Goal: Check status: Check status

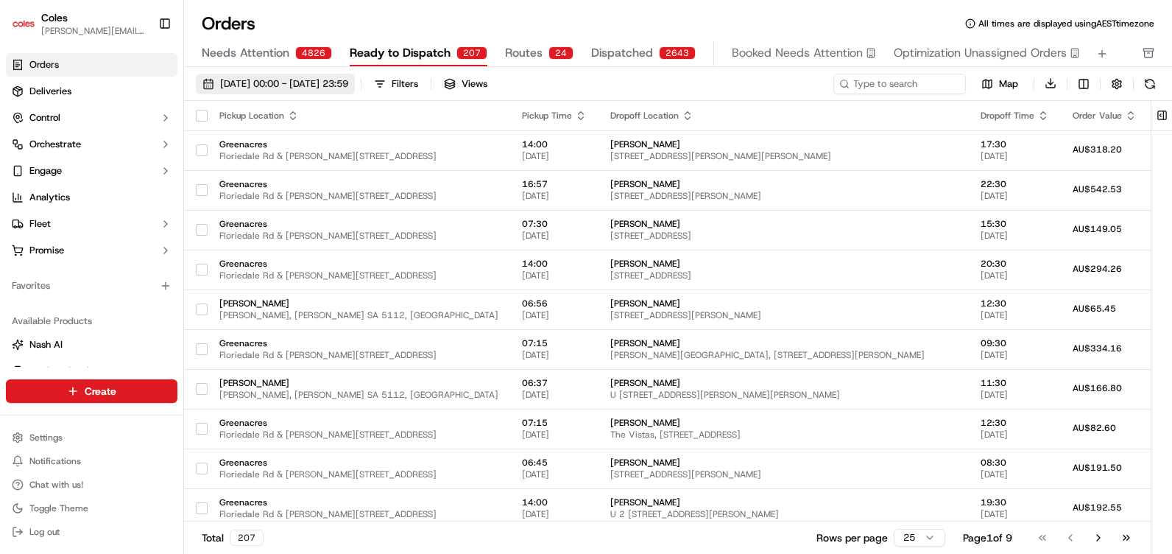
click at [237, 85] on span "[DATE] 00:00 - [DATE] 23:59" at bounding box center [284, 83] width 128 height 13
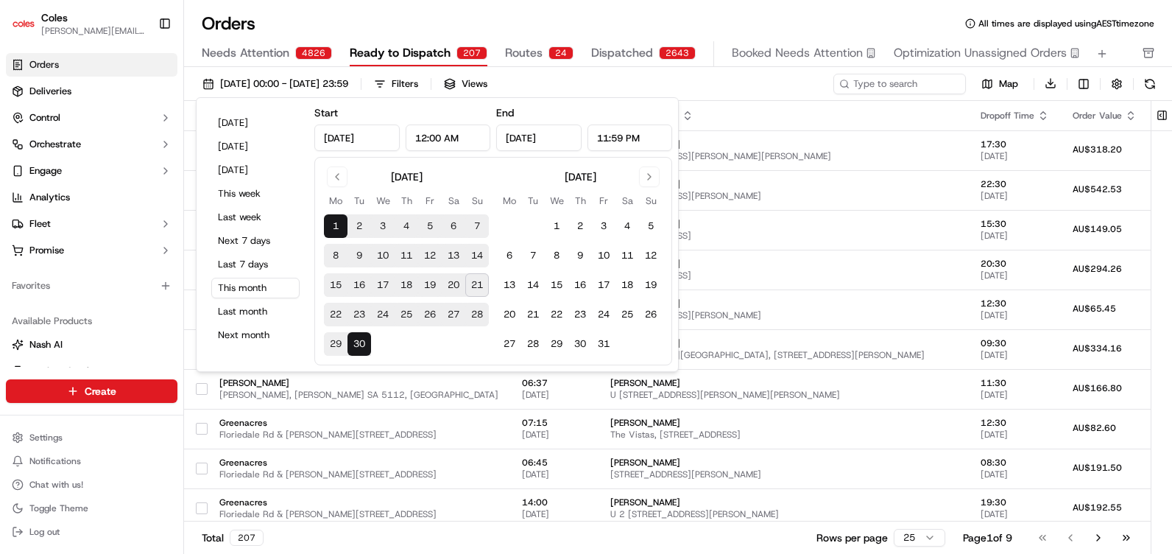
click at [478, 282] on button "21" at bounding box center [477, 285] width 24 height 24
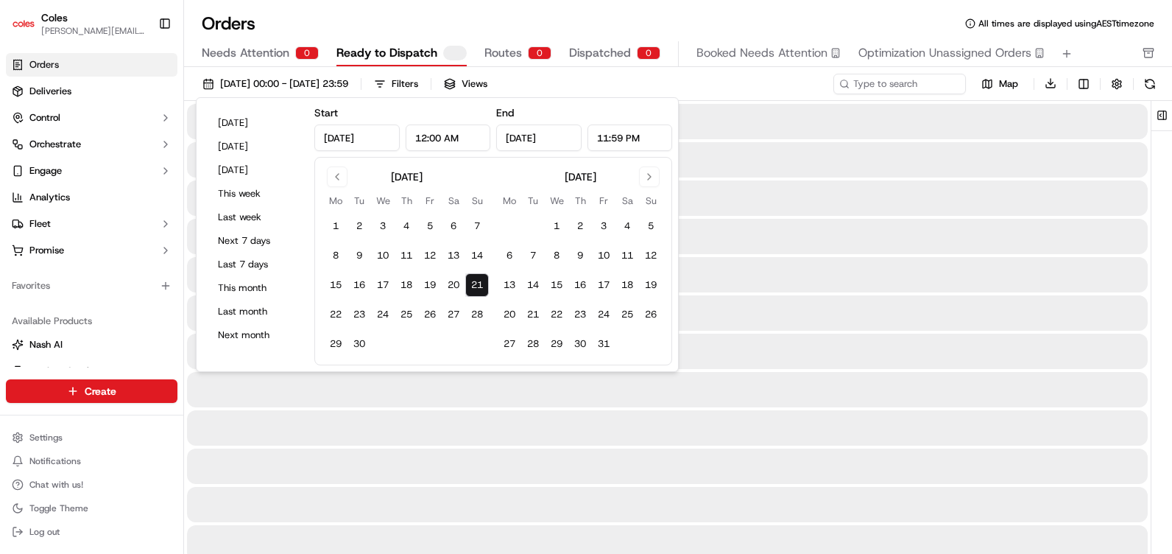
type input "[DATE]"
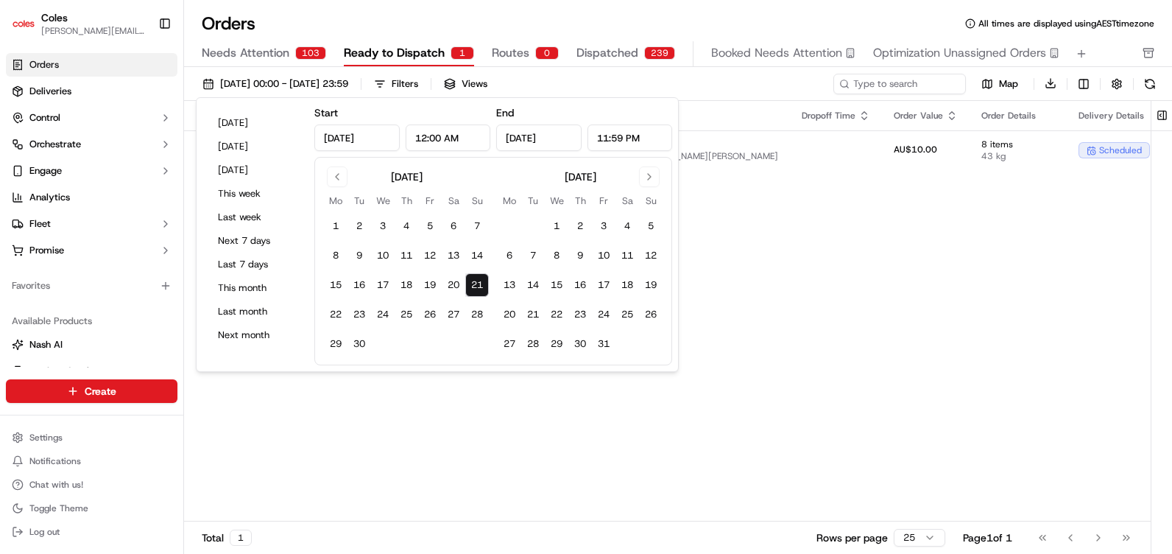
click at [759, 223] on div "Pickup Location Pickup Time Dropoff Location Dropoff Time Order Value Order Det…" at bounding box center [871, 311] width 1374 height 421
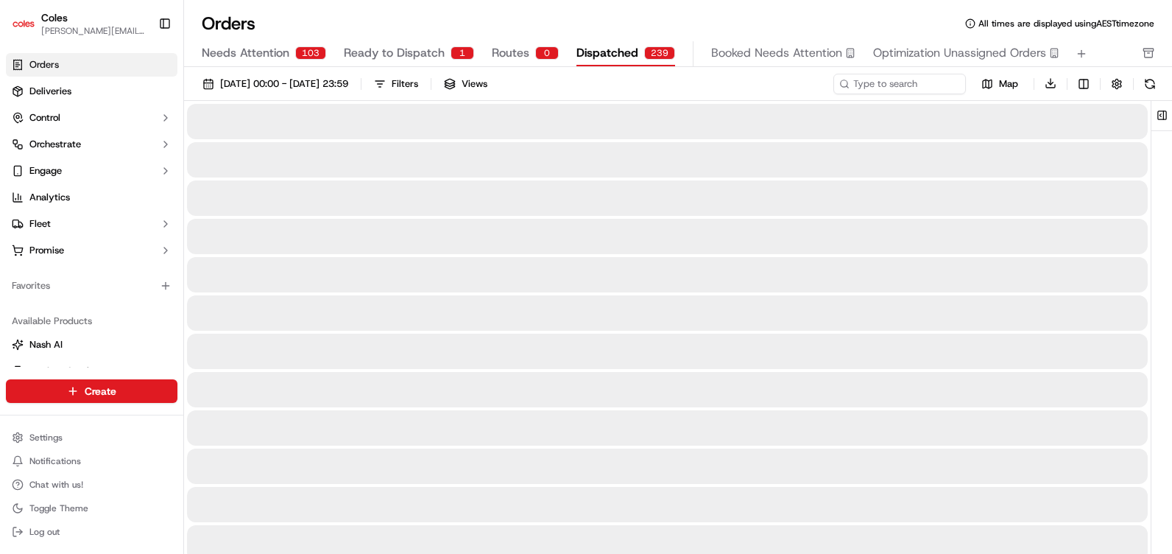
click at [631, 50] on span "Dispatched" at bounding box center [608, 53] width 62 height 18
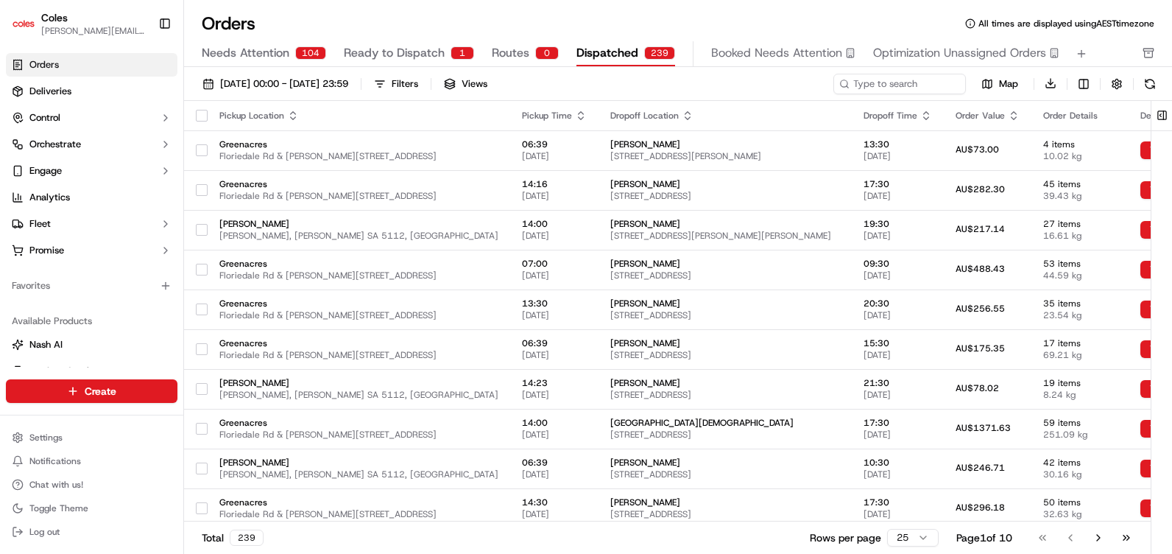
click at [382, 55] on span "Ready to Dispatch" at bounding box center [394, 53] width 101 height 18
